Goal: Communication & Community: Answer question/provide support

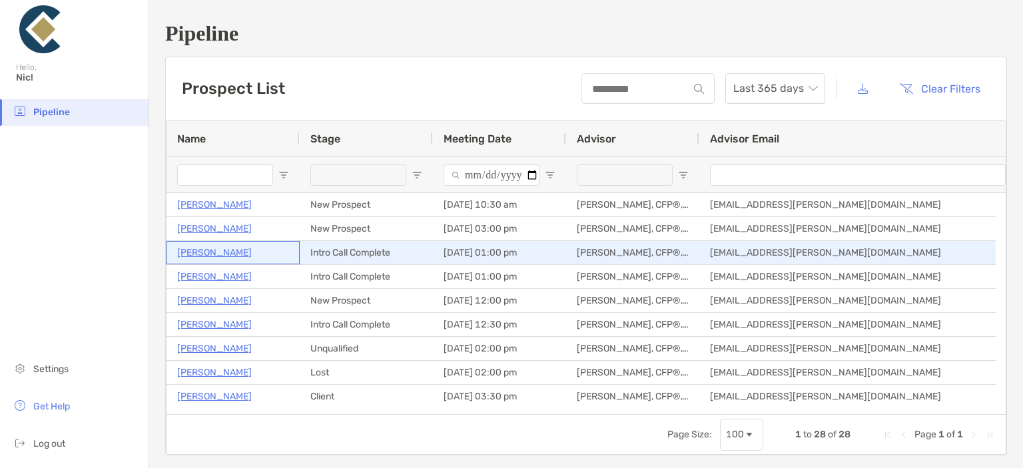
click at [209, 252] on p "[PERSON_NAME]" at bounding box center [214, 252] width 75 height 17
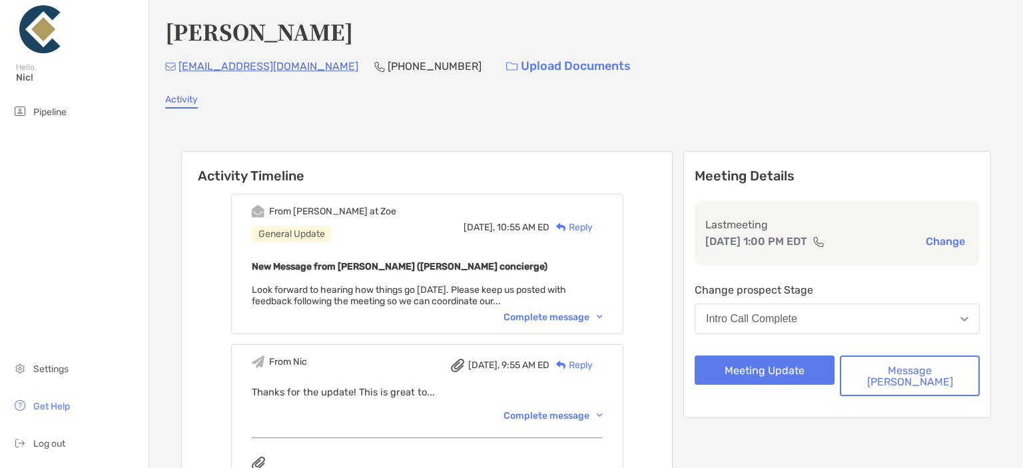
click at [593, 224] on div "Reply" at bounding box center [571, 227] width 43 height 14
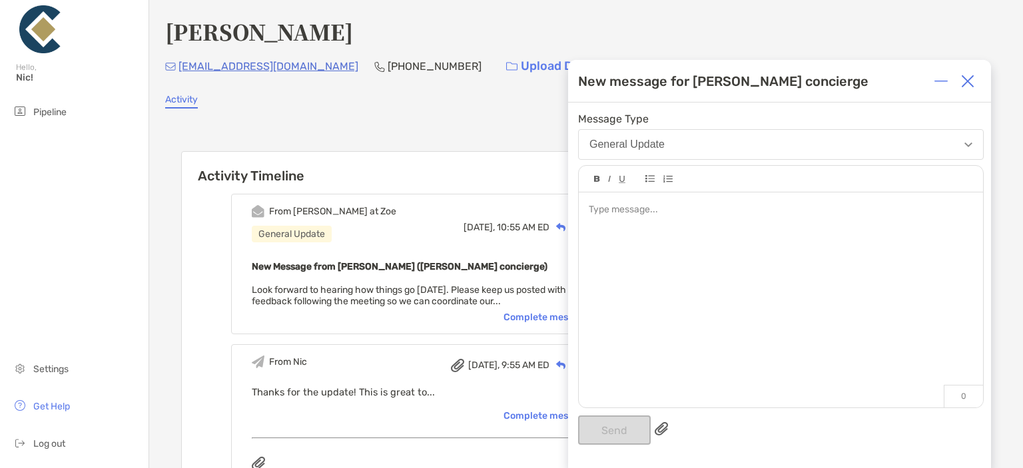
click at [668, 269] on div at bounding box center [781, 294] width 404 height 202
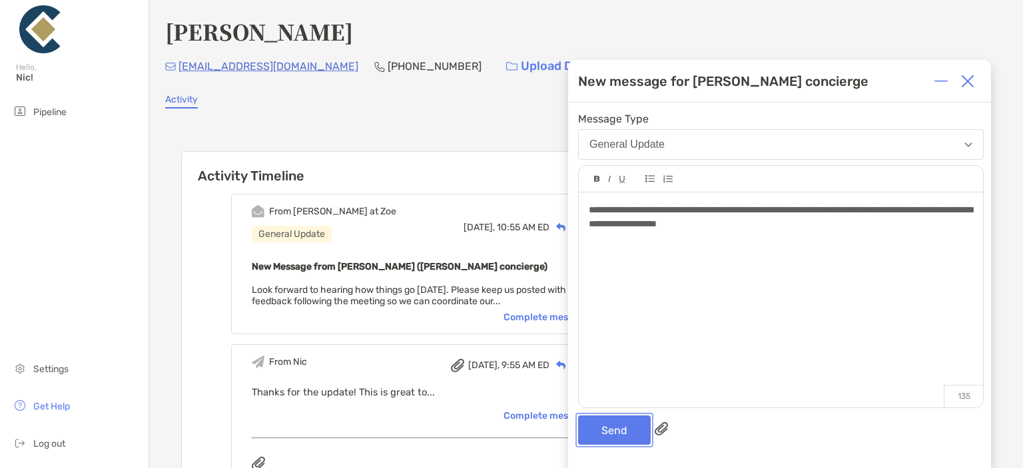
click at [619, 436] on button "Send" at bounding box center [614, 430] width 73 height 29
